Goal: Information Seeking & Learning: Learn about a topic

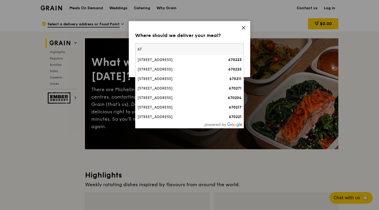
type input "6"
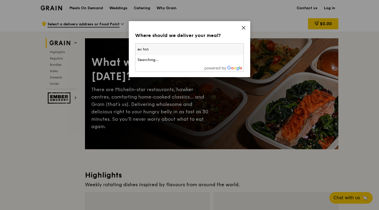
type input "eu tong"
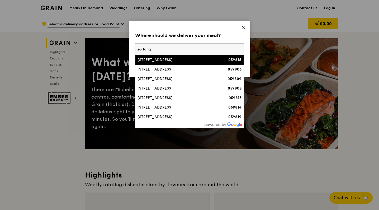
click at [180, 64] on li "300 Eu Tong Sen Street 059816" at bounding box center [189, 59] width 108 height 9
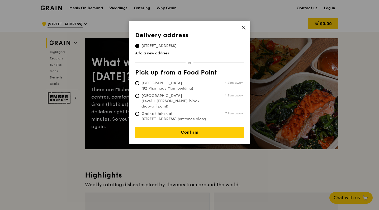
click at [173, 111] on span "Grain's kitchen at 5 Burn Road #05-01 (entrance along Harrison Road)" at bounding box center [174, 121] width 79 height 21
click at [139, 112] on input "Grain's kitchen at 5 Burn Road #05-01 (entrance along Harrison Road) 7.2km away" at bounding box center [137, 114] width 4 height 4
radio input "true"
click at [155, 43] on td "300 Eu Tong Sen Street, 059816" at bounding box center [159, 44] width 48 height 7
click at [156, 46] on span "300 Eu Tong Sen Street, 059816" at bounding box center [159, 45] width 48 height 5
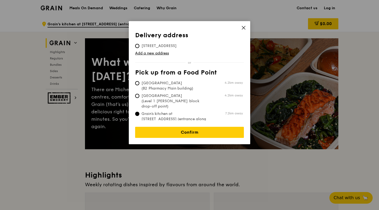
click at [139, 46] on input "300 Eu Tong Sen Street, 059816" at bounding box center [137, 46] width 4 height 4
radio input "true"
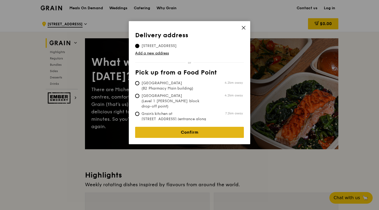
click at [181, 128] on link "Confirm" at bounding box center [189, 132] width 109 height 11
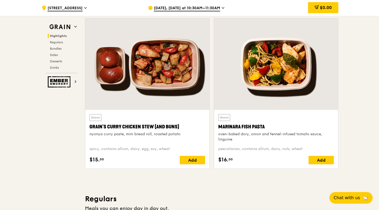
scroll to position [178, 0]
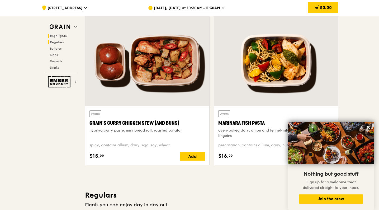
click at [59, 43] on span "Regulars" at bounding box center [57, 42] width 14 height 4
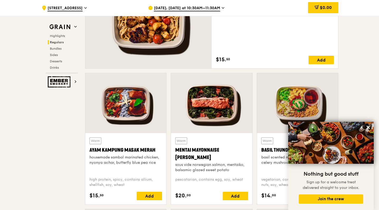
scroll to position [449, 0]
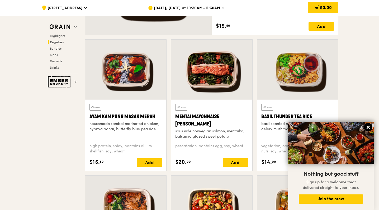
click at [370, 126] on icon at bounding box center [368, 127] width 5 height 5
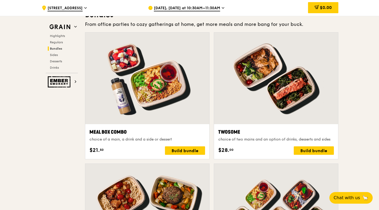
scroll to position [730, 0]
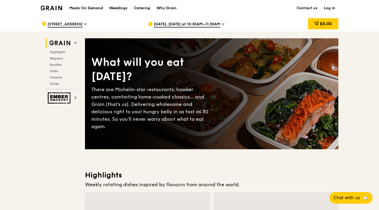
click at [140, 8] on div "Catering" at bounding box center [142, 8] width 16 height 16
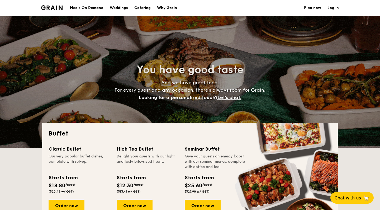
select select
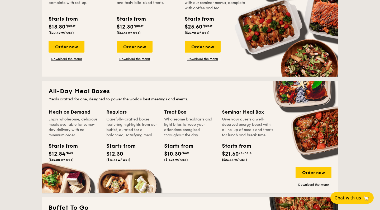
scroll to position [166, 0]
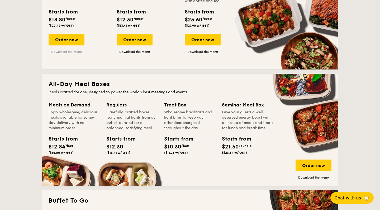
click at [59, 53] on link "Download the menu" at bounding box center [67, 52] width 36 height 4
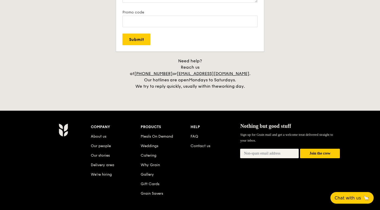
scroll to position [1060, 0]
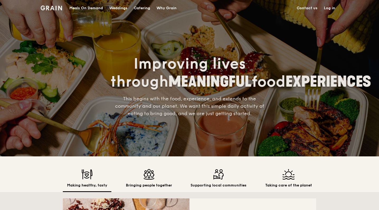
click at [154, 169] on img at bounding box center [149, 174] width 46 height 11
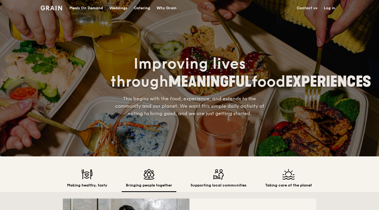
click at [206, 173] on img at bounding box center [218, 174] width 56 height 11
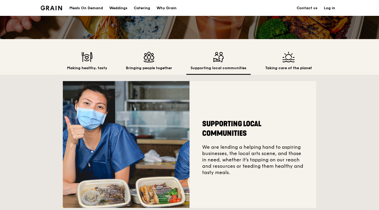
scroll to position [114, 0]
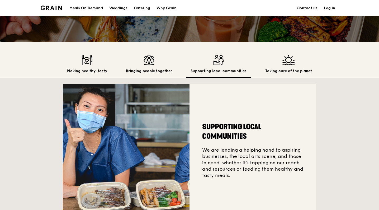
click at [280, 71] on h2 "Taking care of the planet" at bounding box center [288, 70] width 47 height 5
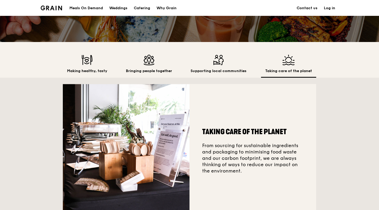
click at [149, 66] on div "Bringing people together" at bounding box center [149, 66] width 55 height 23
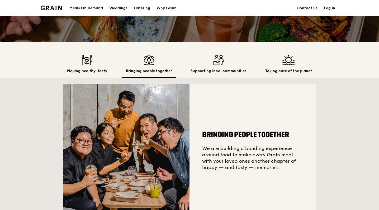
click at [108, 75] on div "Making healthy, tasty" at bounding box center [87, 66] width 49 height 23
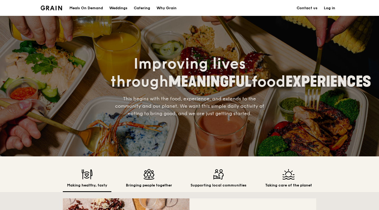
scroll to position [0, 0]
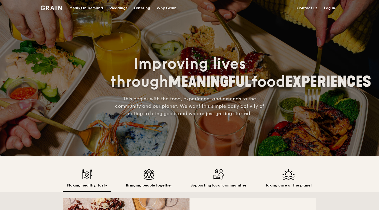
click at [285, 89] on span "EXPERIENCES" at bounding box center [327, 82] width 85 height 18
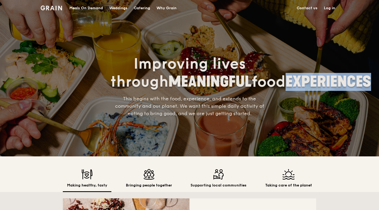
click at [285, 89] on span "EXPERIENCES" at bounding box center [327, 82] width 85 height 18
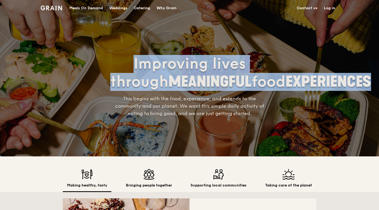
click at [179, 116] on span "This begins with the food, experience, and extends to the community and our pla…" at bounding box center [189, 106] width 149 height 21
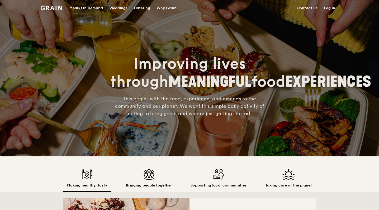
click at [154, 171] on img at bounding box center [149, 174] width 46 height 11
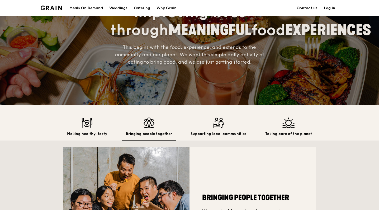
scroll to position [131, 0]
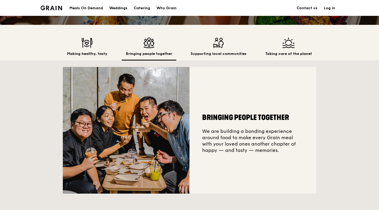
click at [225, 55] on h2 "Supporting local communities" at bounding box center [218, 53] width 56 height 5
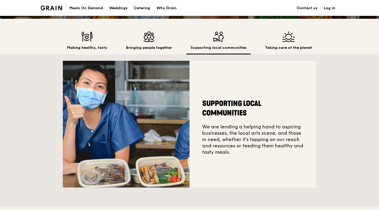
scroll to position [136, 0]
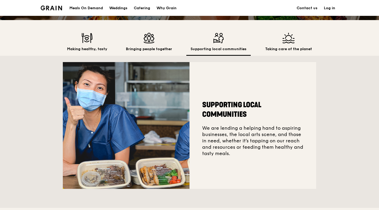
click at [280, 41] on img at bounding box center [288, 38] width 47 height 11
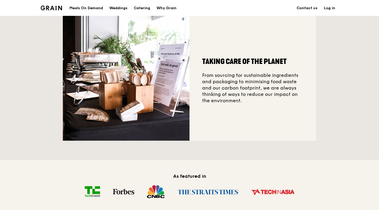
scroll to position [359, 0]
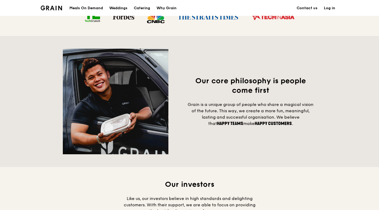
click at [221, 106] on span "Grain is a unique group of people who share a magical vision of the future. Thi…" at bounding box center [251, 114] width 126 height 24
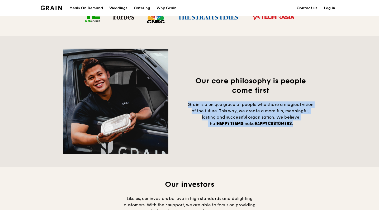
click at [221, 106] on span "Grain is a unique group of people who share a magical vision of the future. Thi…" at bounding box center [251, 114] width 126 height 24
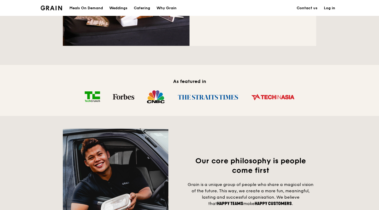
scroll to position [85, 0]
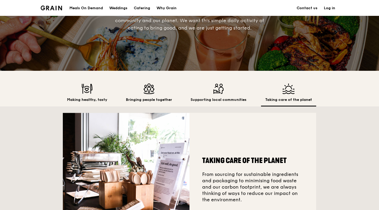
click at [169, 6] on div "Why Grain" at bounding box center [166, 8] width 20 height 16
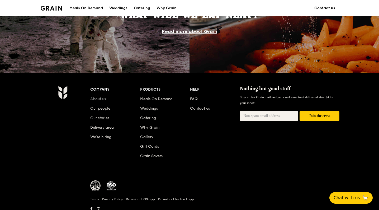
click at [99, 100] on link "About us" at bounding box center [98, 99] width 16 height 4
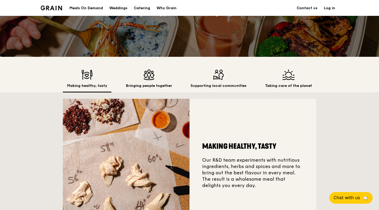
scroll to position [180, 0]
